Goal: Task Accomplishment & Management: Manage account settings

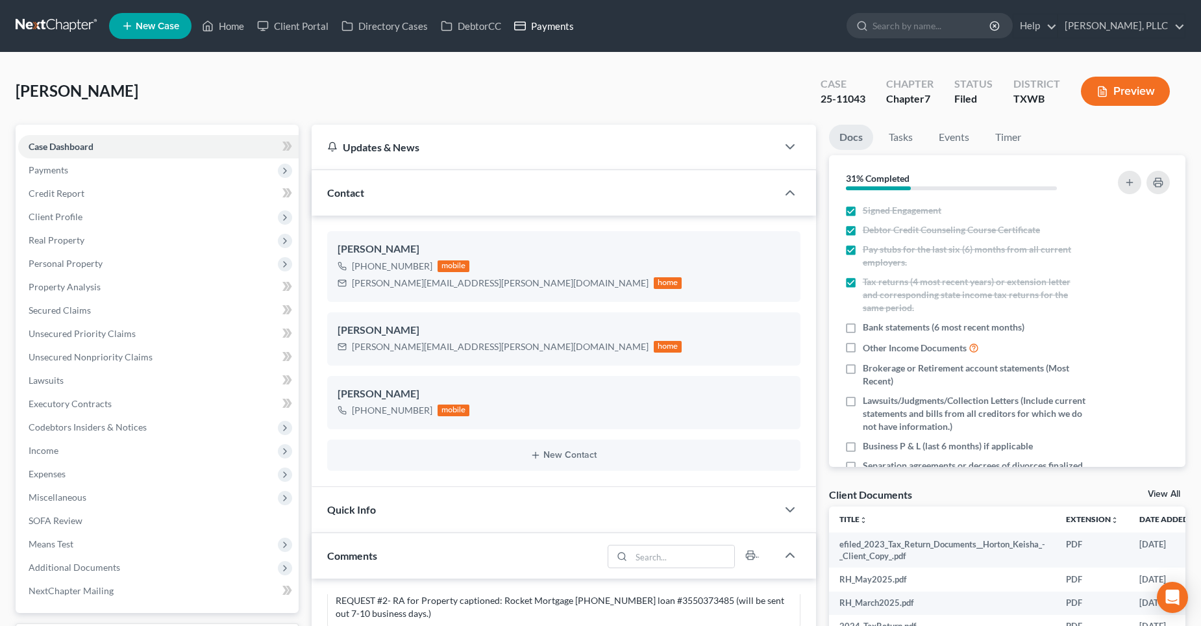
drag, startPoint x: 542, startPoint y: 19, endPoint x: 593, endPoint y: 34, distance: 53.0
click at [542, 19] on link "Payments" at bounding box center [544, 25] width 73 height 23
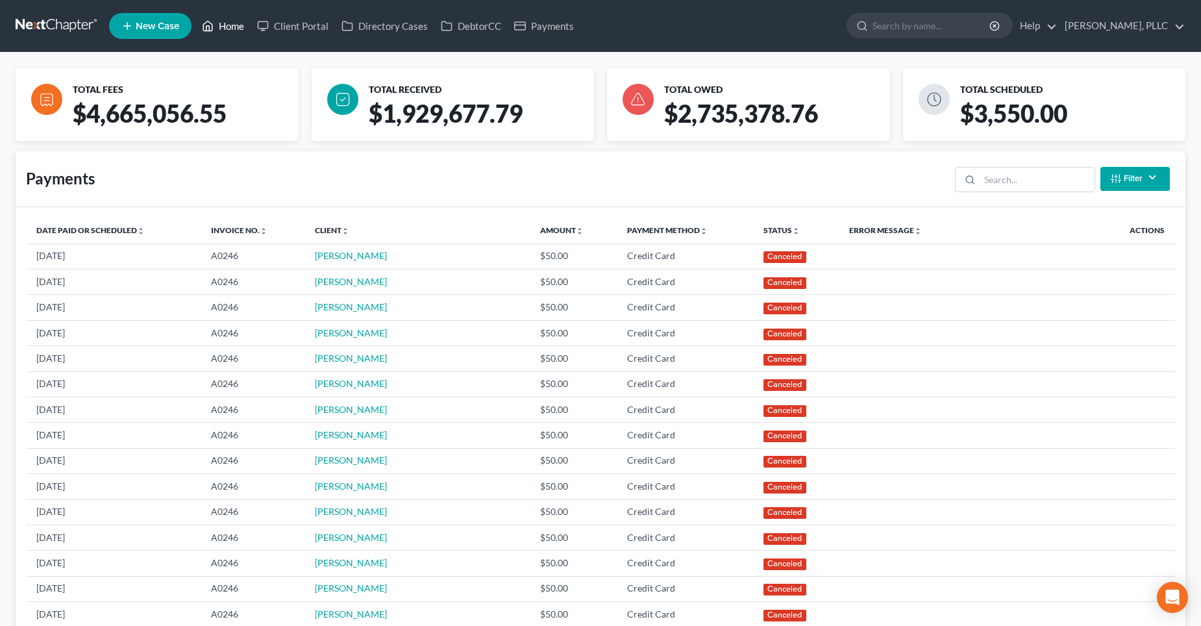
click at [239, 30] on link "Home" at bounding box center [222, 25] width 55 height 23
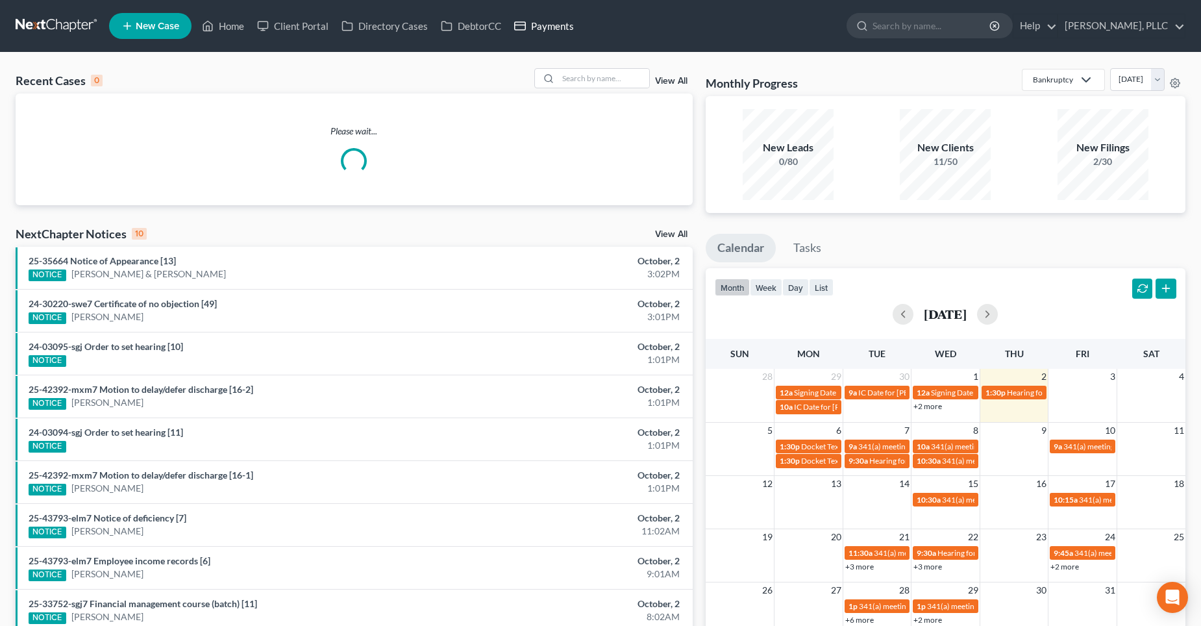
click at [567, 23] on link "Payments" at bounding box center [544, 25] width 73 height 23
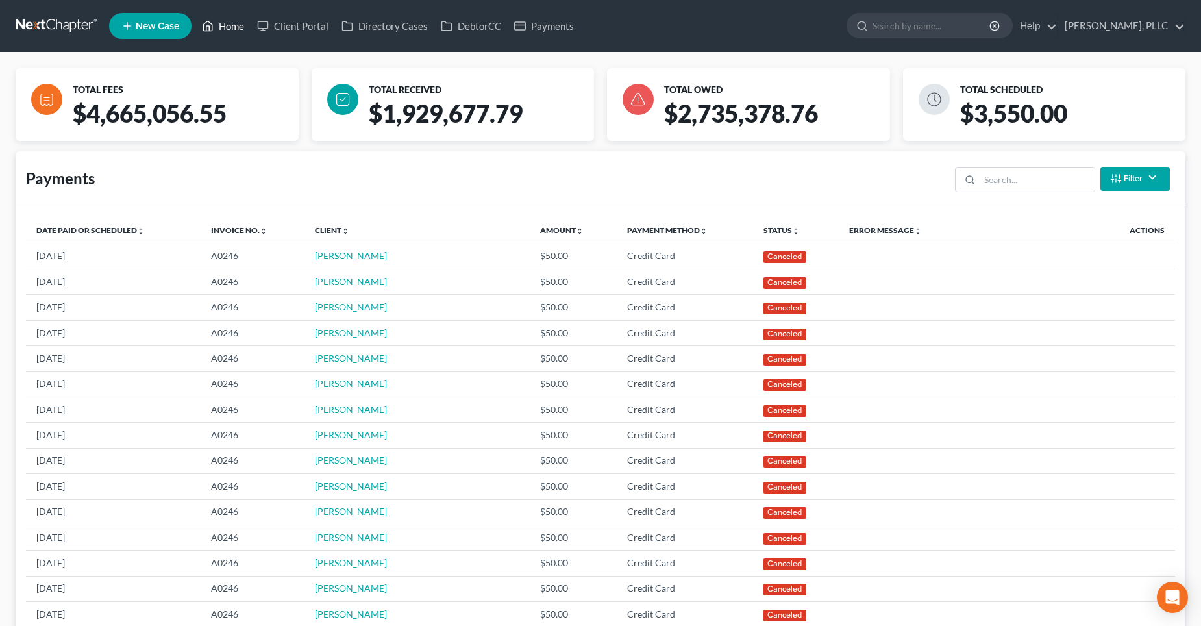
click at [243, 25] on link "Home" at bounding box center [222, 25] width 55 height 23
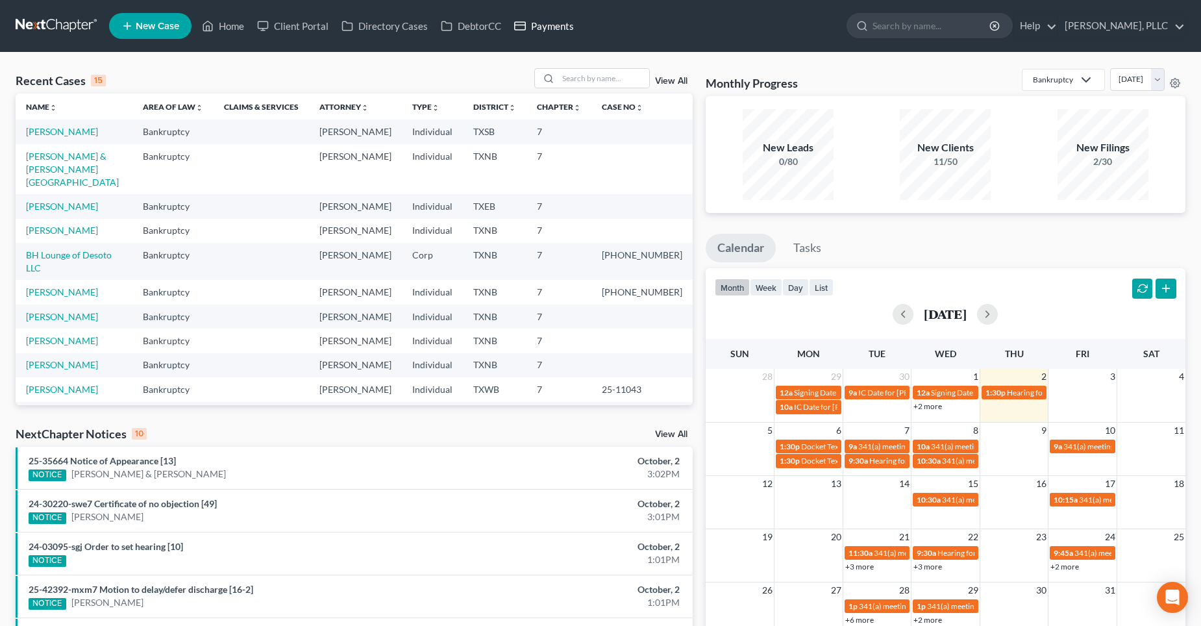
click at [560, 24] on link "Payments" at bounding box center [544, 25] width 73 height 23
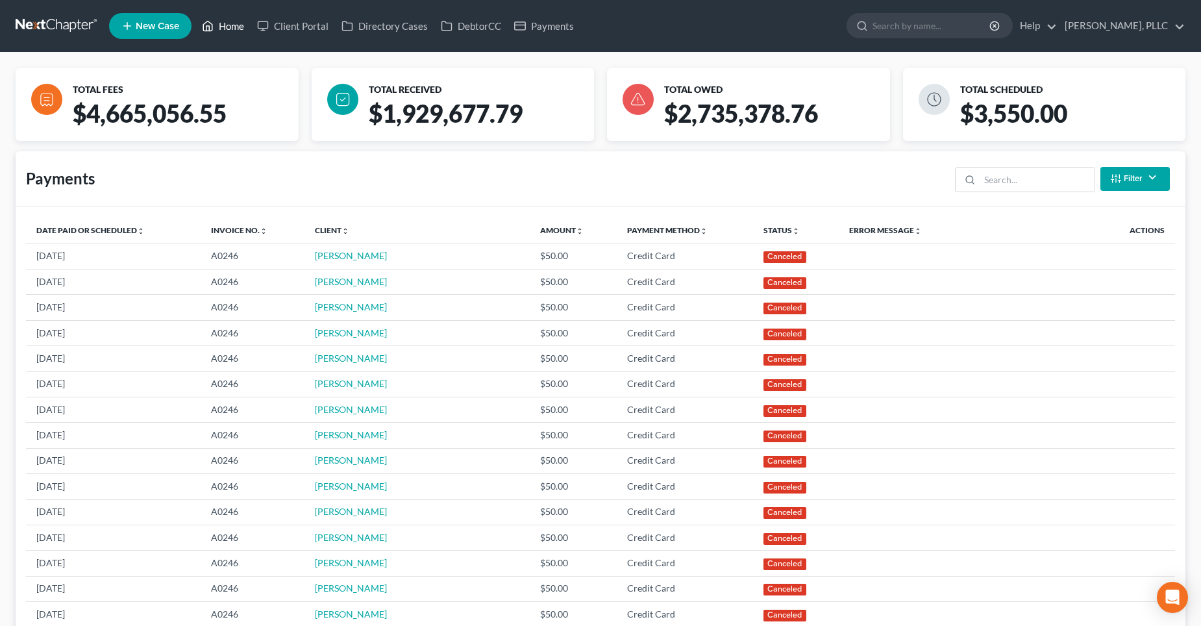
click at [238, 26] on link "Home" at bounding box center [222, 25] width 55 height 23
